Goal: Find specific page/section: Find specific page/section

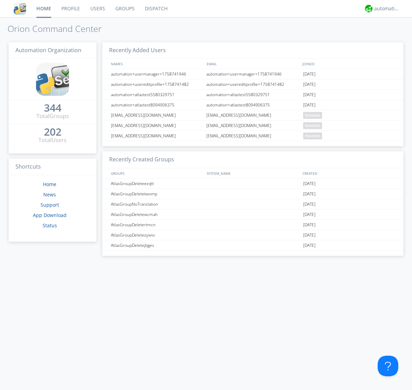
click at [97, 9] on link "Users" at bounding box center [97, 8] width 25 height 17
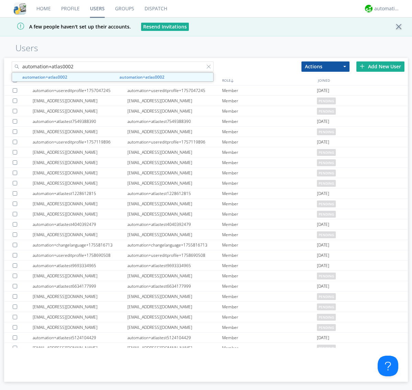
type input "automation+atlas0002"
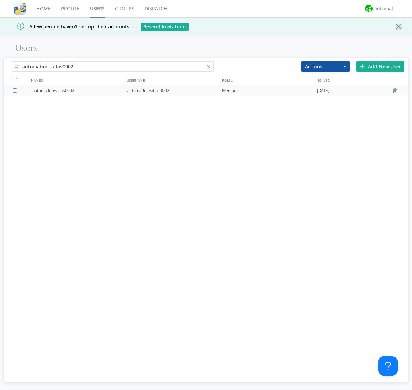
click at [174, 90] on div "automation+atlas0002" at bounding box center [174, 90] width 95 height 10
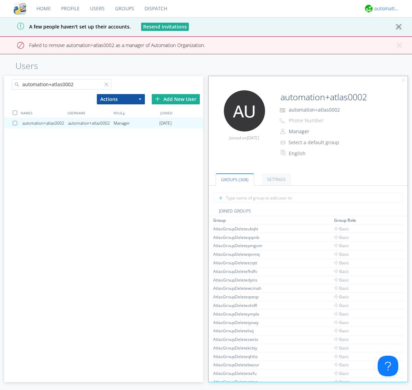
click at [385, 9] on div "automation+atlas" at bounding box center [387, 8] width 26 height 7
